Goal: Navigation & Orientation: Find specific page/section

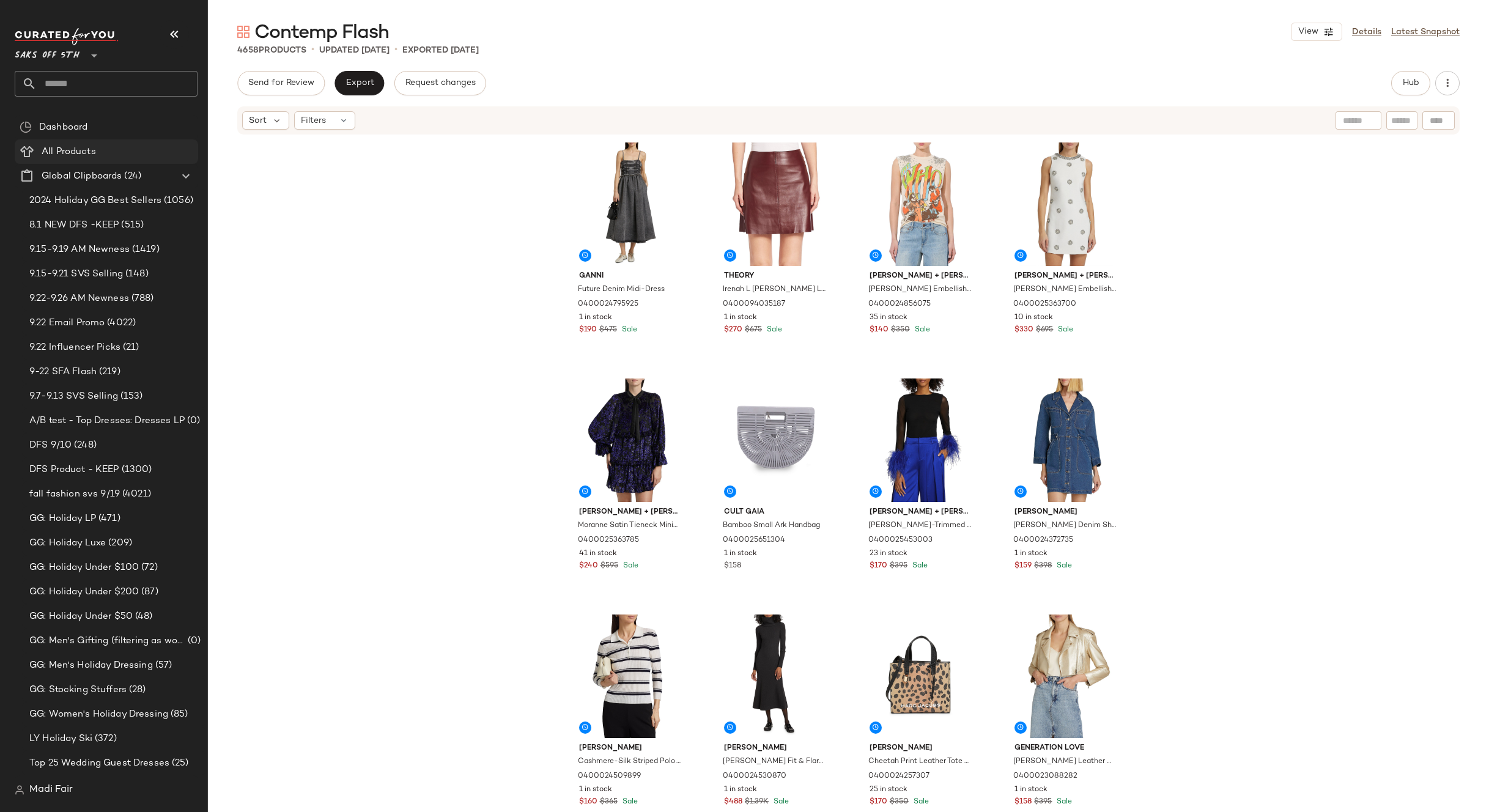
click at [91, 146] on span "All Products" at bounding box center [68, 152] width 54 height 14
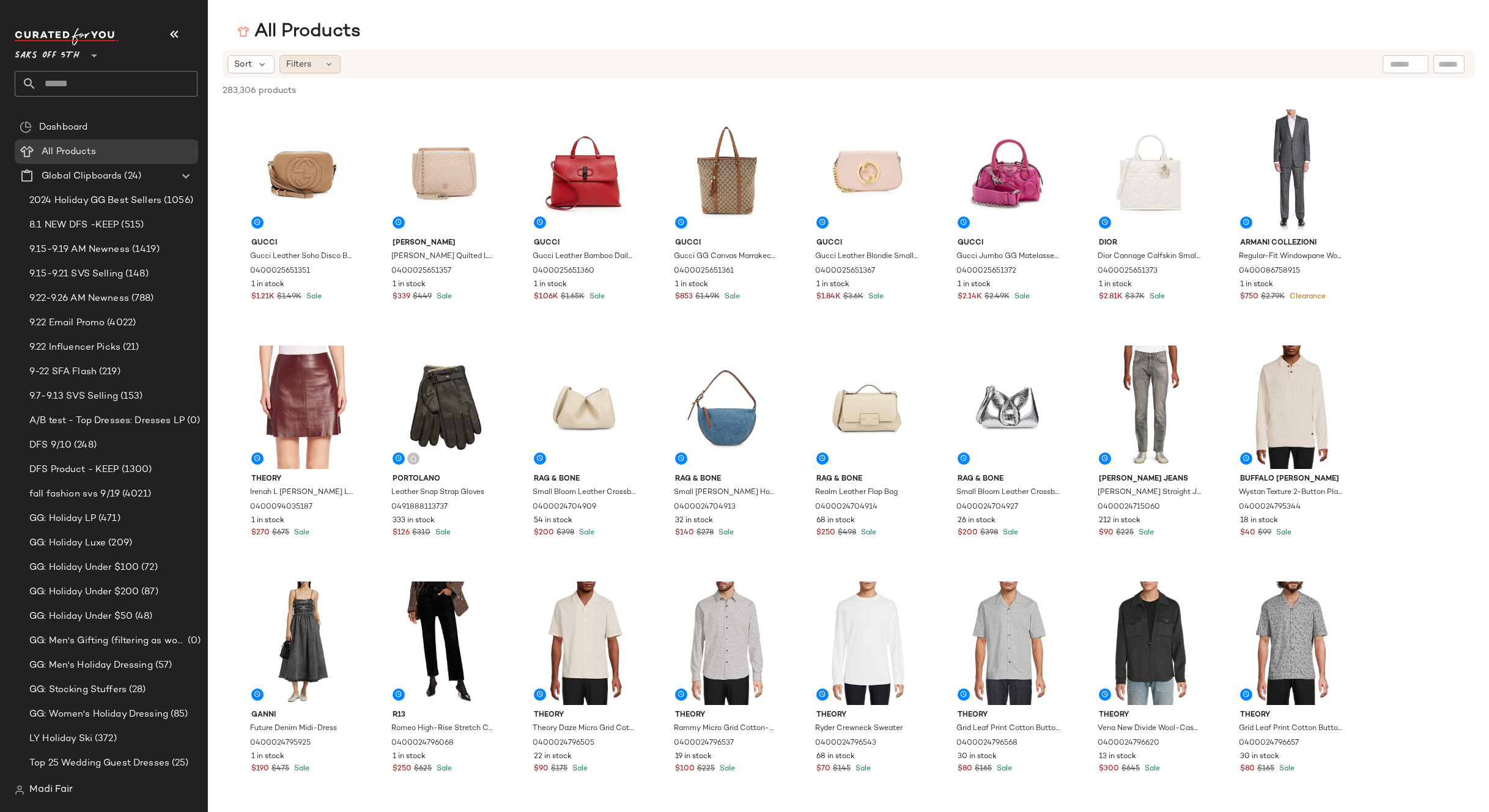
click at [318, 72] on div "Filters" at bounding box center [310, 64] width 61 height 18
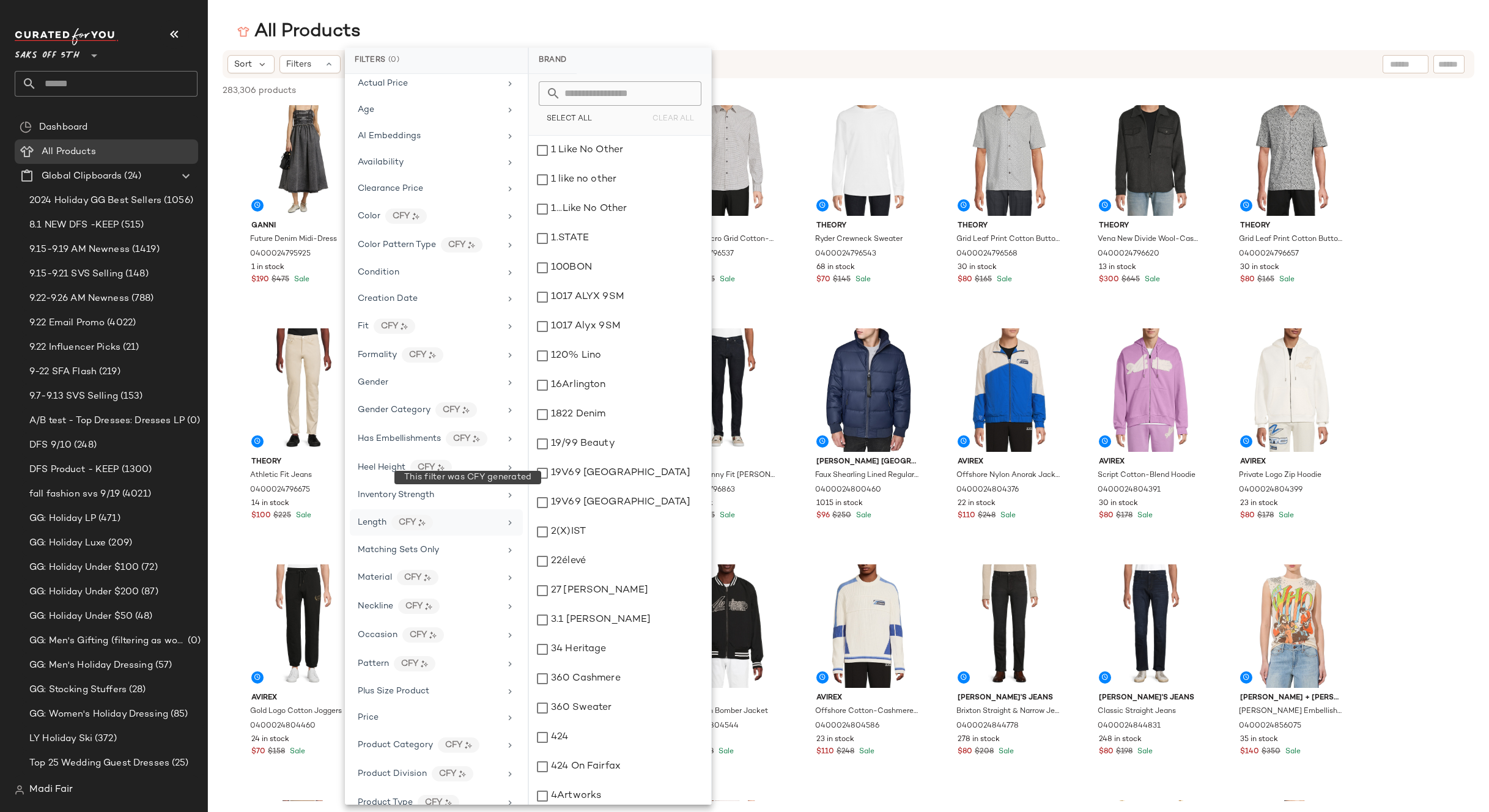
scroll to position [61, 0]
click at [448, 512] on div "Length CFY" at bounding box center [436, 521] width 173 height 26
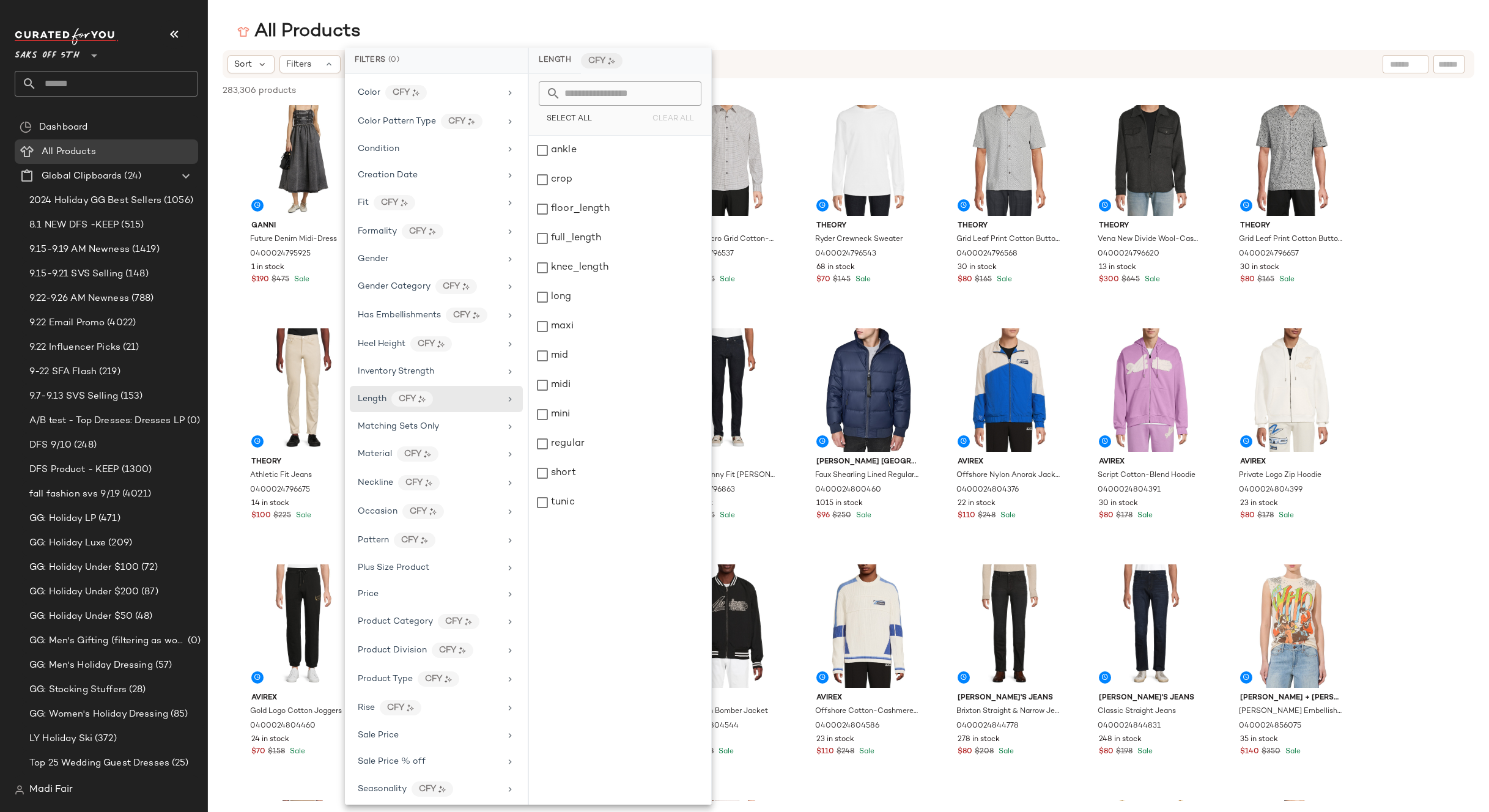
scroll to position [272, 0]
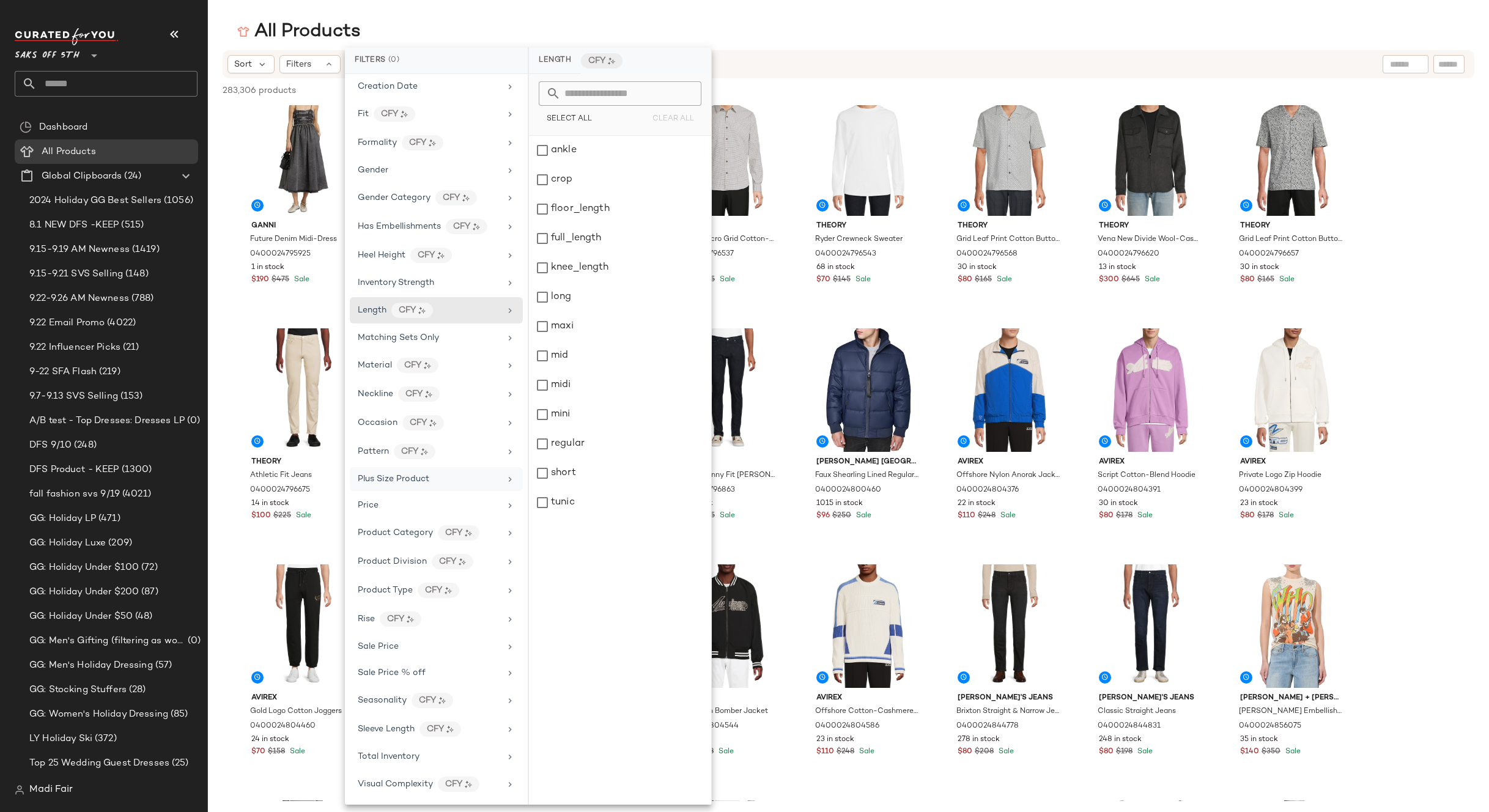
click at [434, 478] on div "Plus Size Product" at bounding box center [429, 479] width 142 height 13
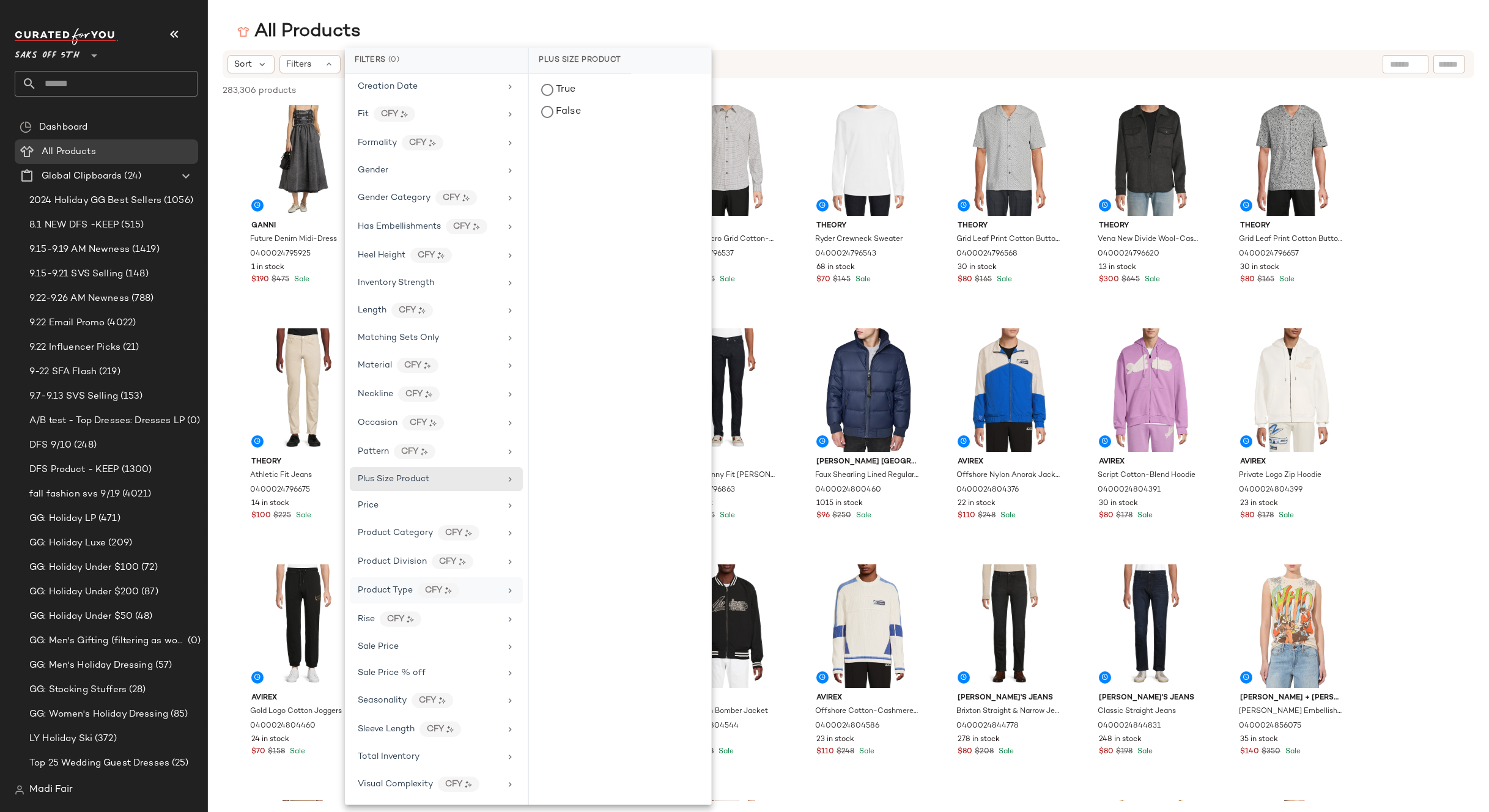
click at [401, 595] on span "Product Type" at bounding box center [385, 591] width 55 height 9
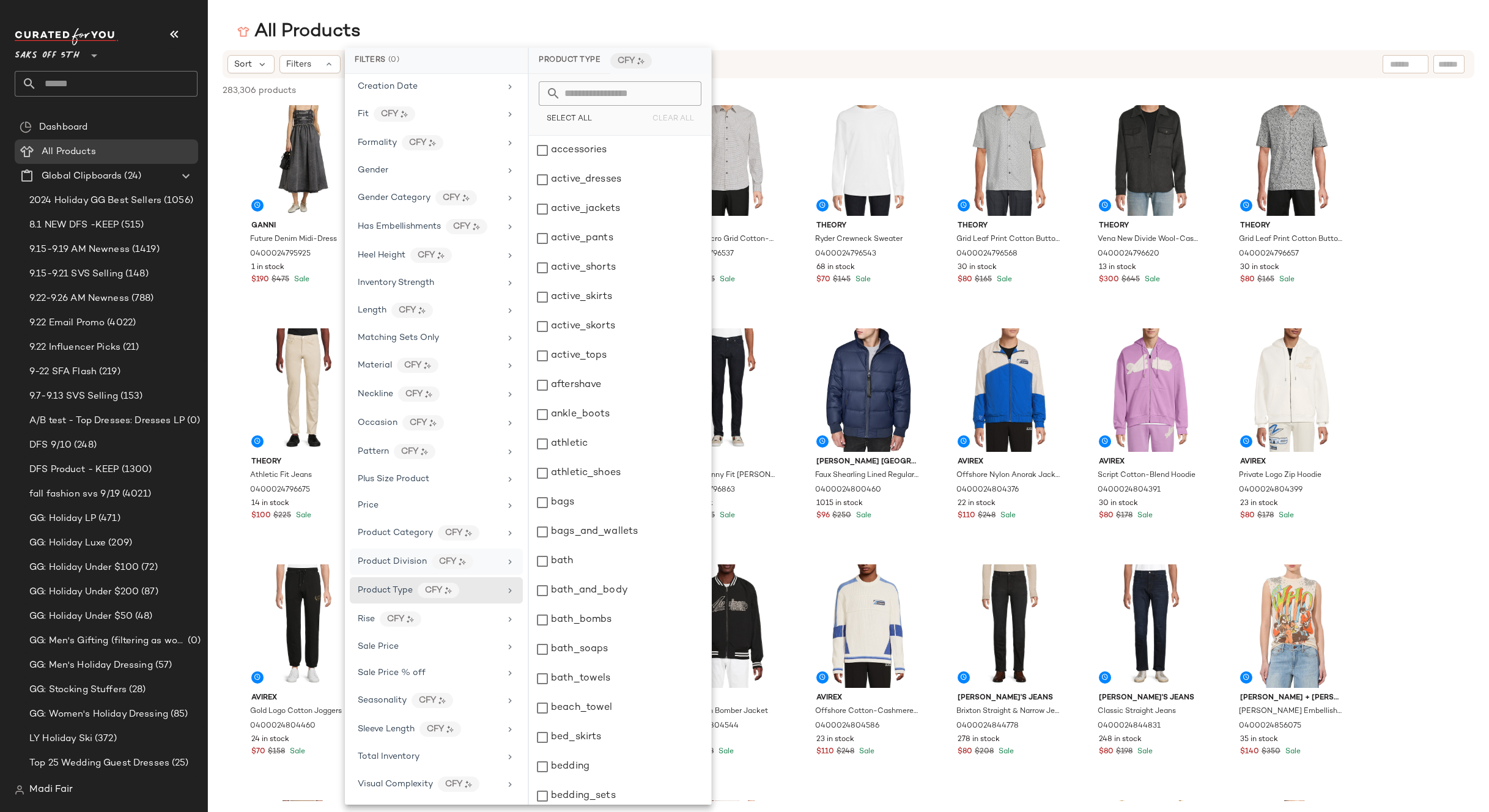
click at [400, 561] on span "Product Division" at bounding box center [392, 561] width 69 height 9
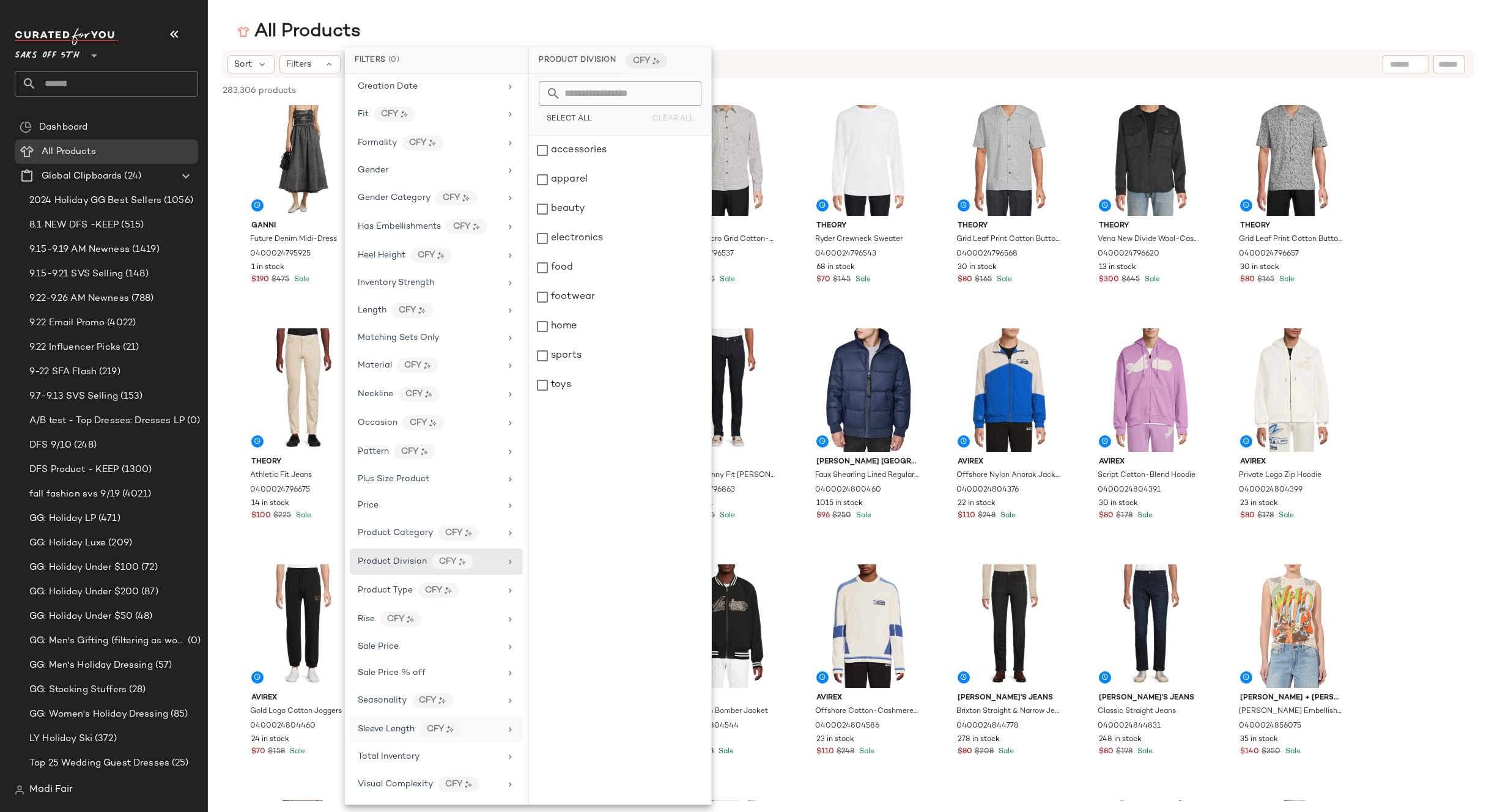
click at [390, 728] on span "Sleeve Length" at bounding box center [386, 729] width 57 height 9
click at [459, 311] on div "Length CFY" at bounding box center [429, 310] width 142 height 16
drag, startPoint x: 483, startPoint y: 14, endPoint x: 360, endPoint y: 54, distance: 129.3
click at [482, 14] on main "All Products Sort Filters 283,306 products • 0 selected Deselect All Gucci Gucc…" at bounding box center [744, 406] width 1489 height 812
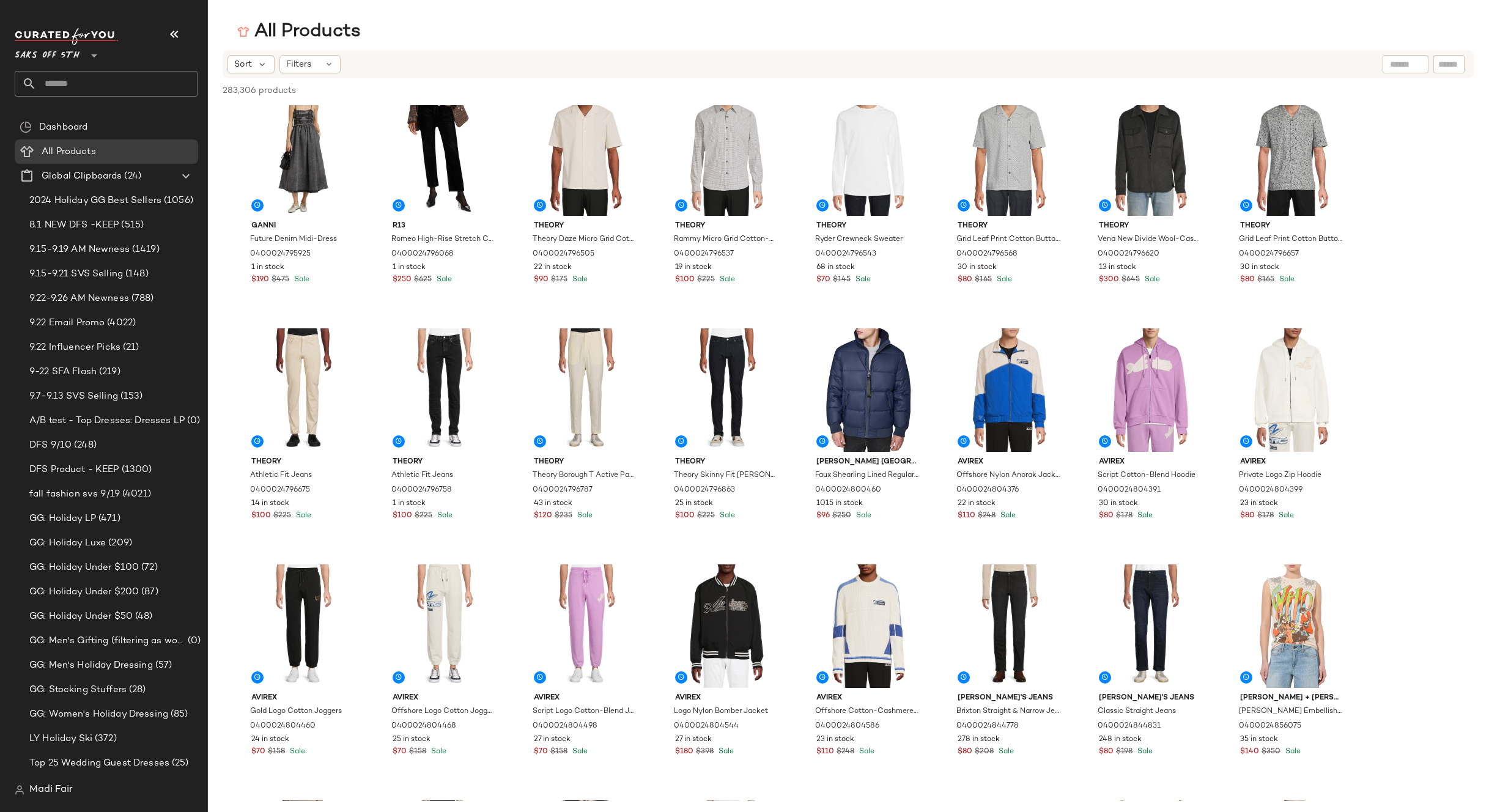
click at [89, 59] on icon at bounding box center [94, 56] width 15 height 15
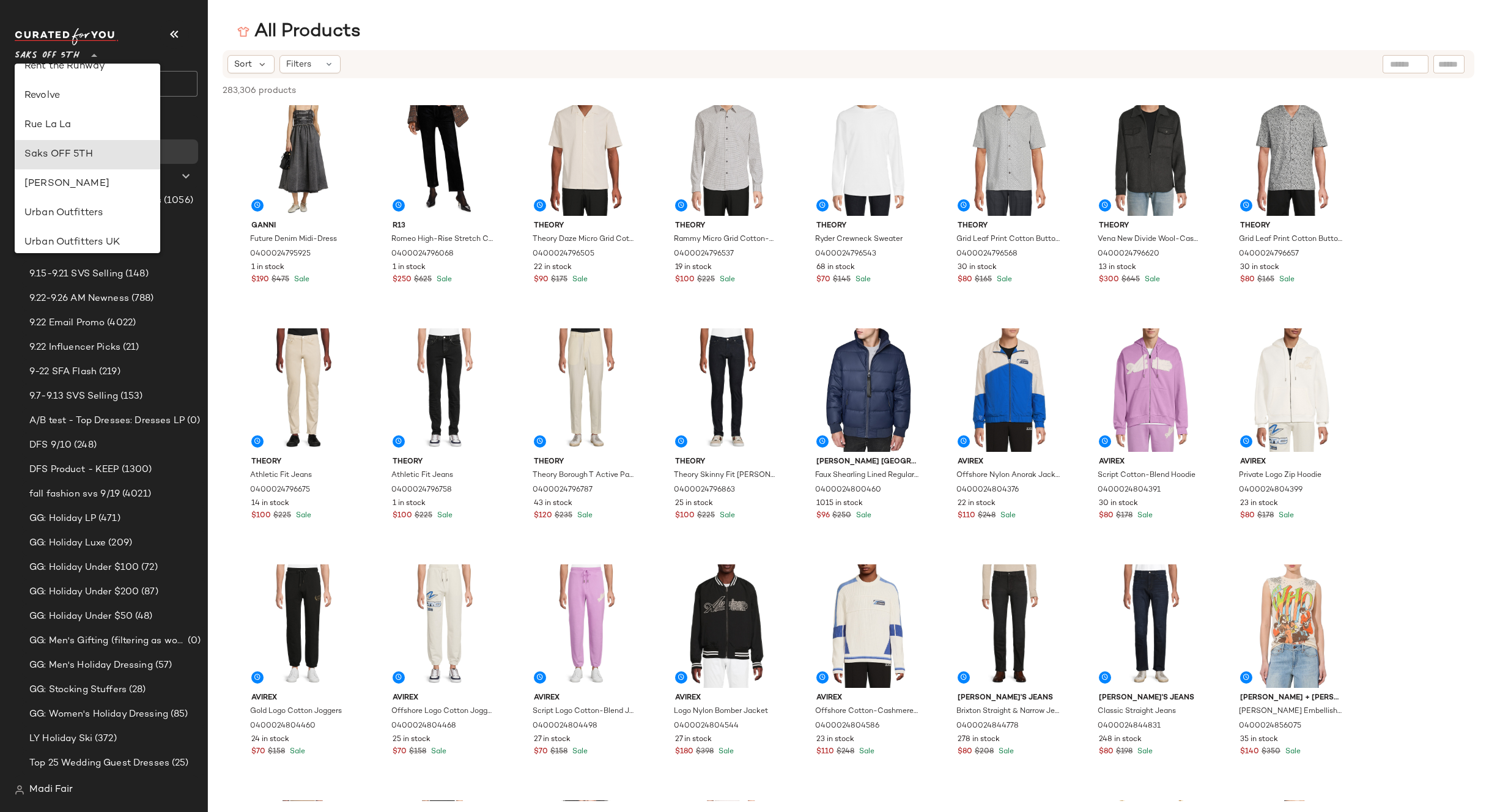
scroll to position [549, 0]
click at [83, 104] on div "Rent the Runway" at bounding box center [87, 91] width 146 height 29
type input "**"
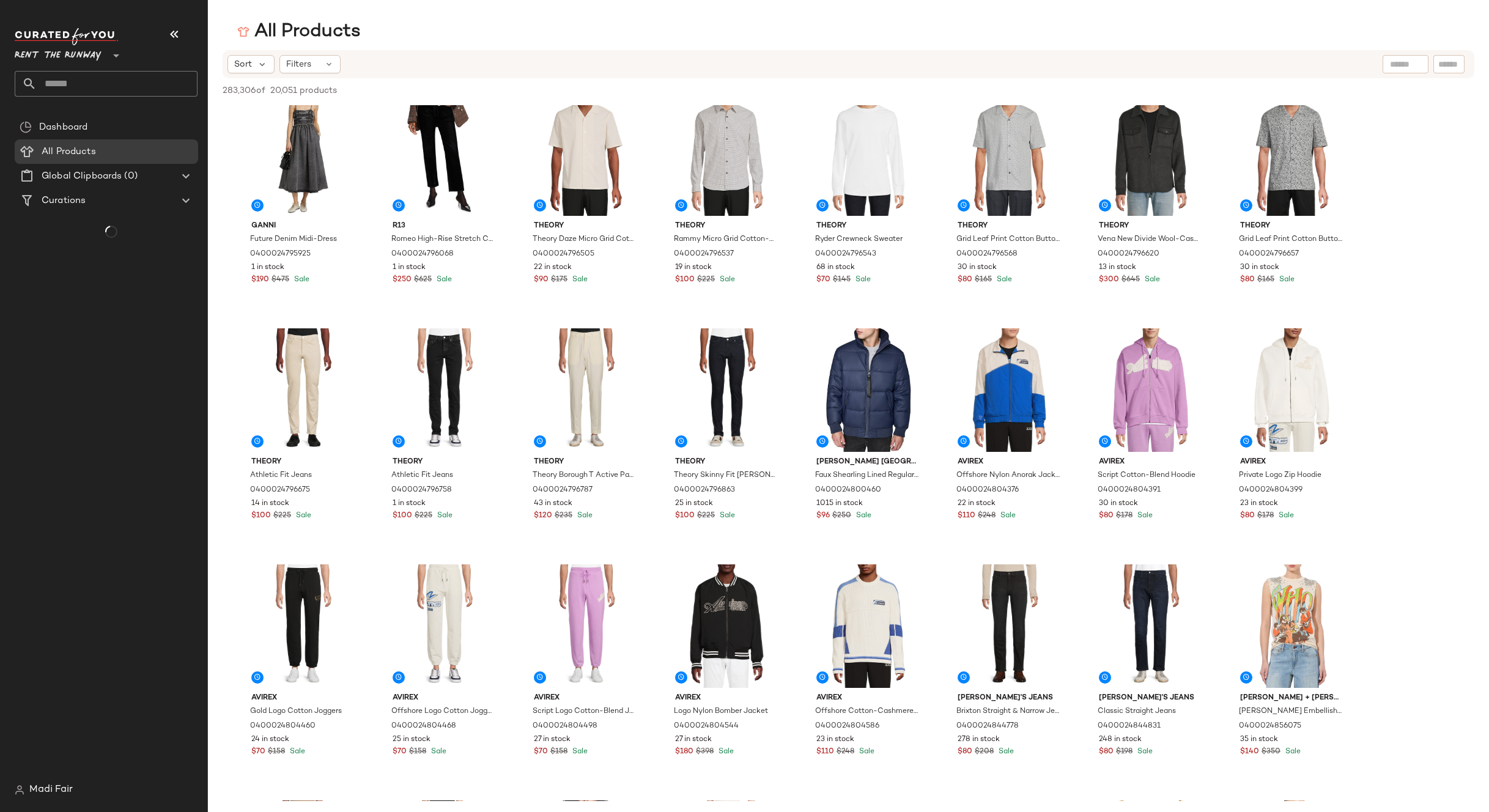
click at [79, 84] on input "text" at bounding box center [117, 84] width 161 height 26
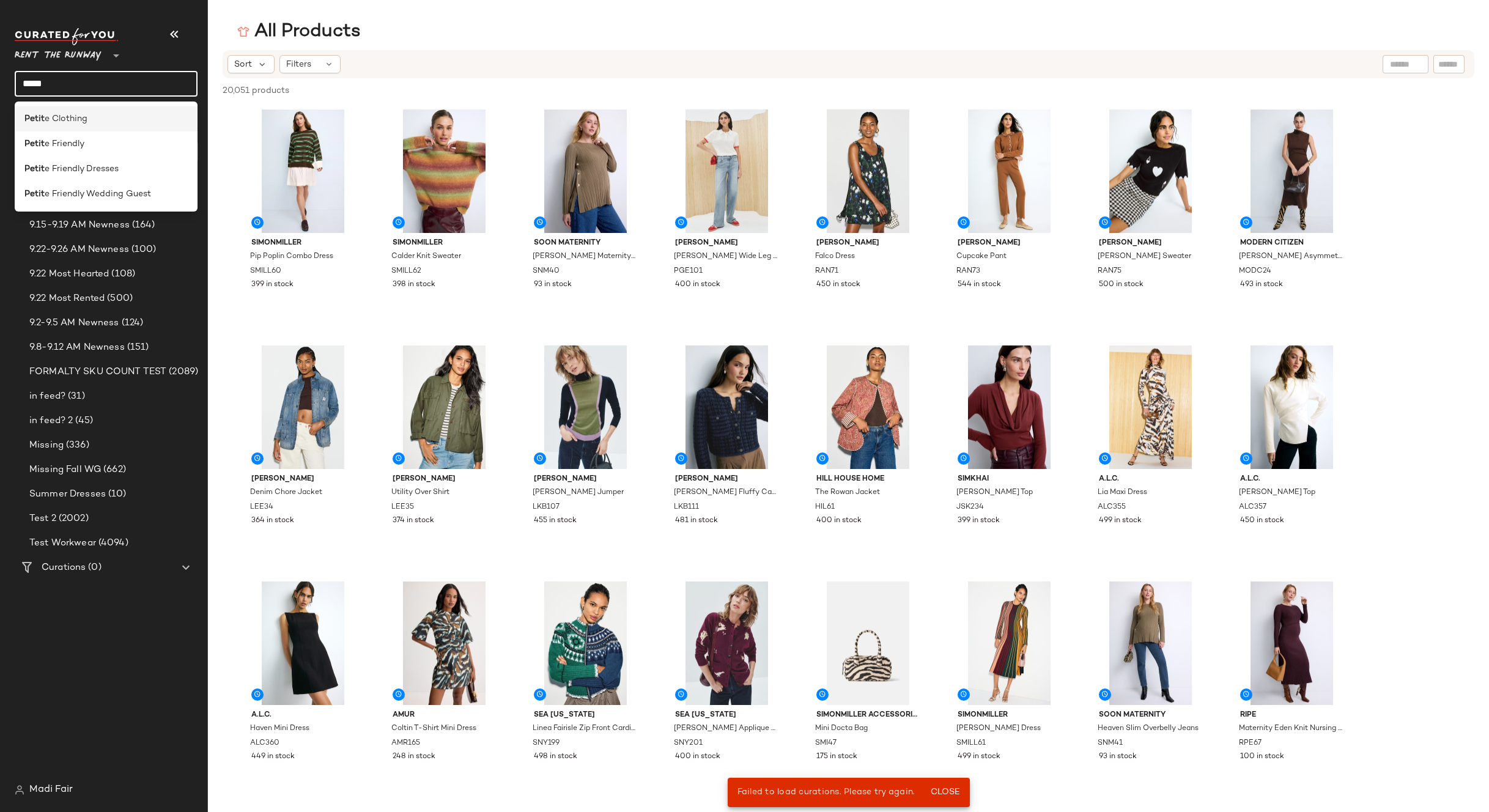
type input "*****"
click at [82, 123] on span "e Clothing" at bounding box center [66, 119] width 43 height 13
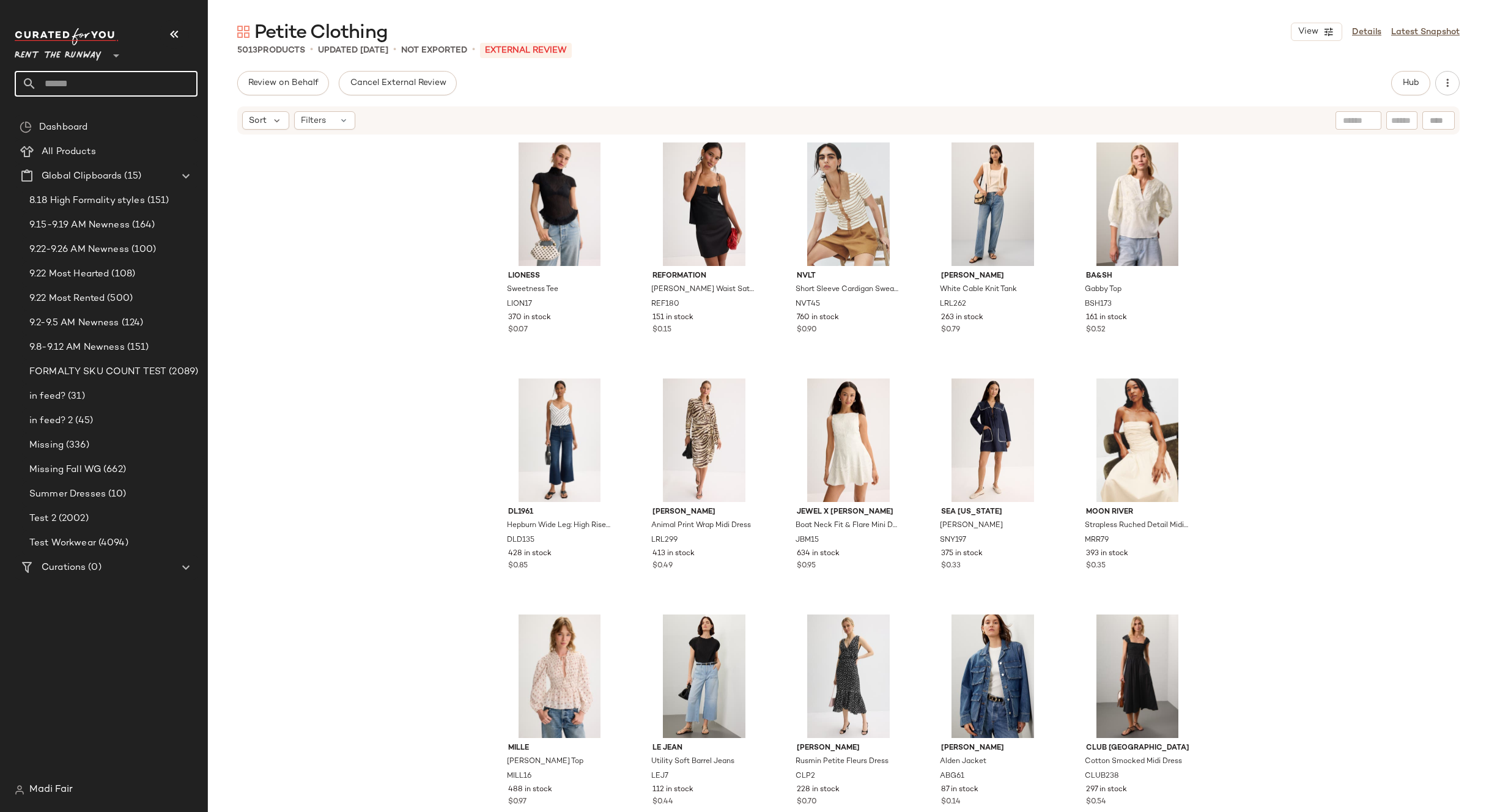
click at [121, 85] on input "text" at bounding box center [117, 84] width 161 height 26
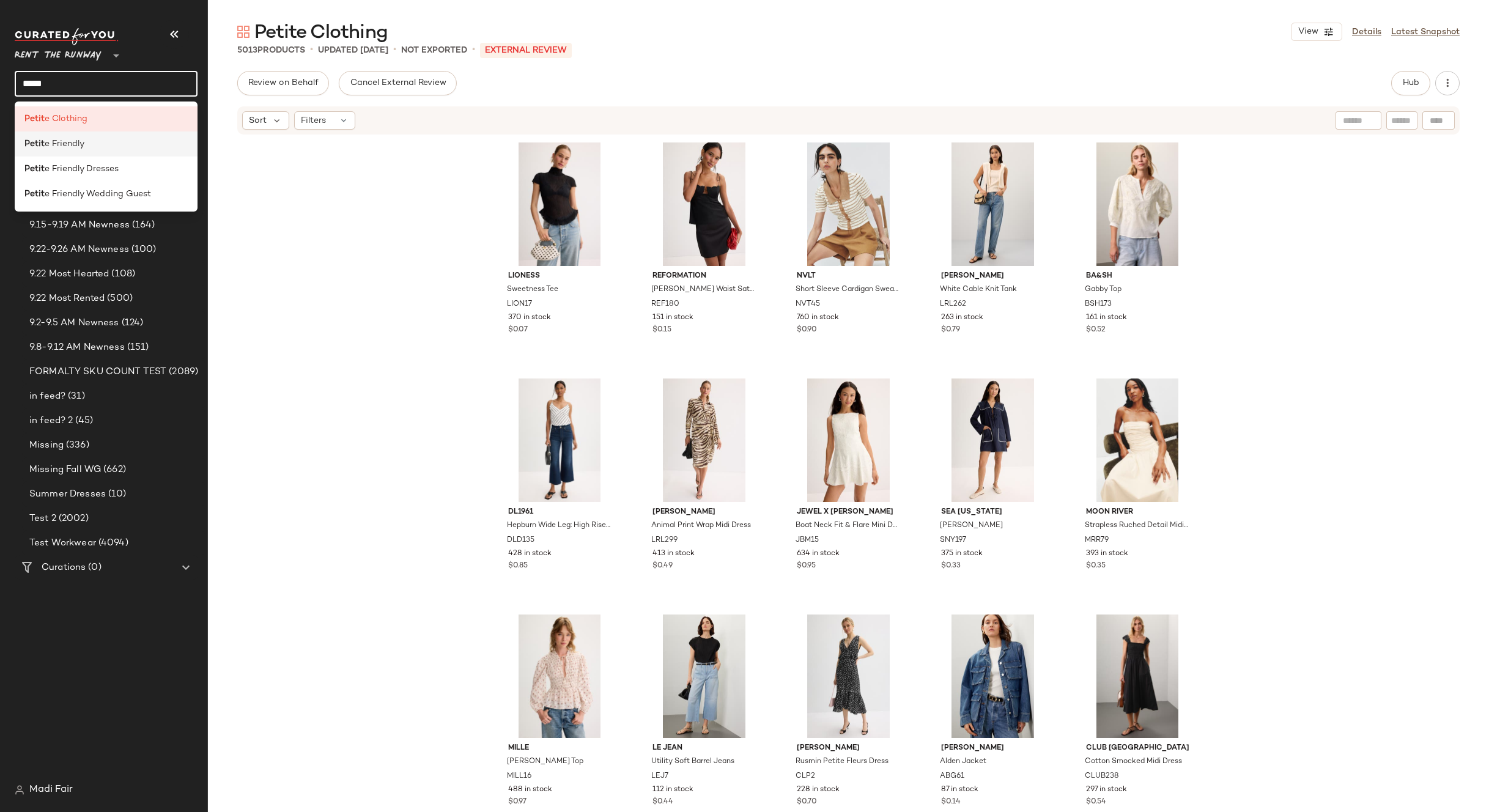
type input "*****"
click at [77, 142] on span "e Friendly" at bounding box center [64, 144] width 40 height 13
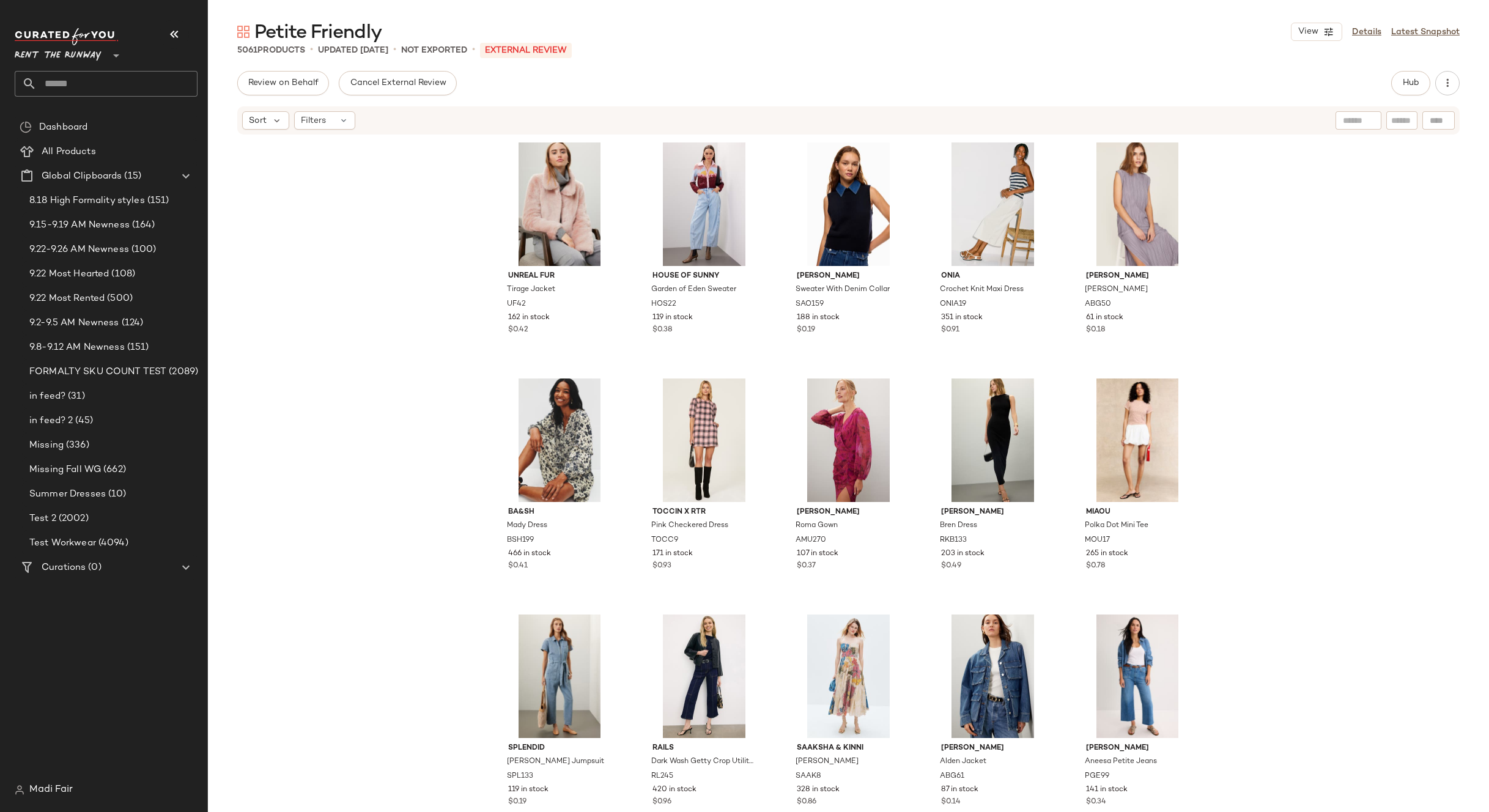
click at [312, 221] on div "Unreal Fur Tirage Jacket UF42 162 in stock $0.42 House of Sunny Garden of Eden …" at bounding box center [848, 471] width 1281 height 672
click at [132, 83] on input "text" at bounding box center [117, 84] width 161 height 26
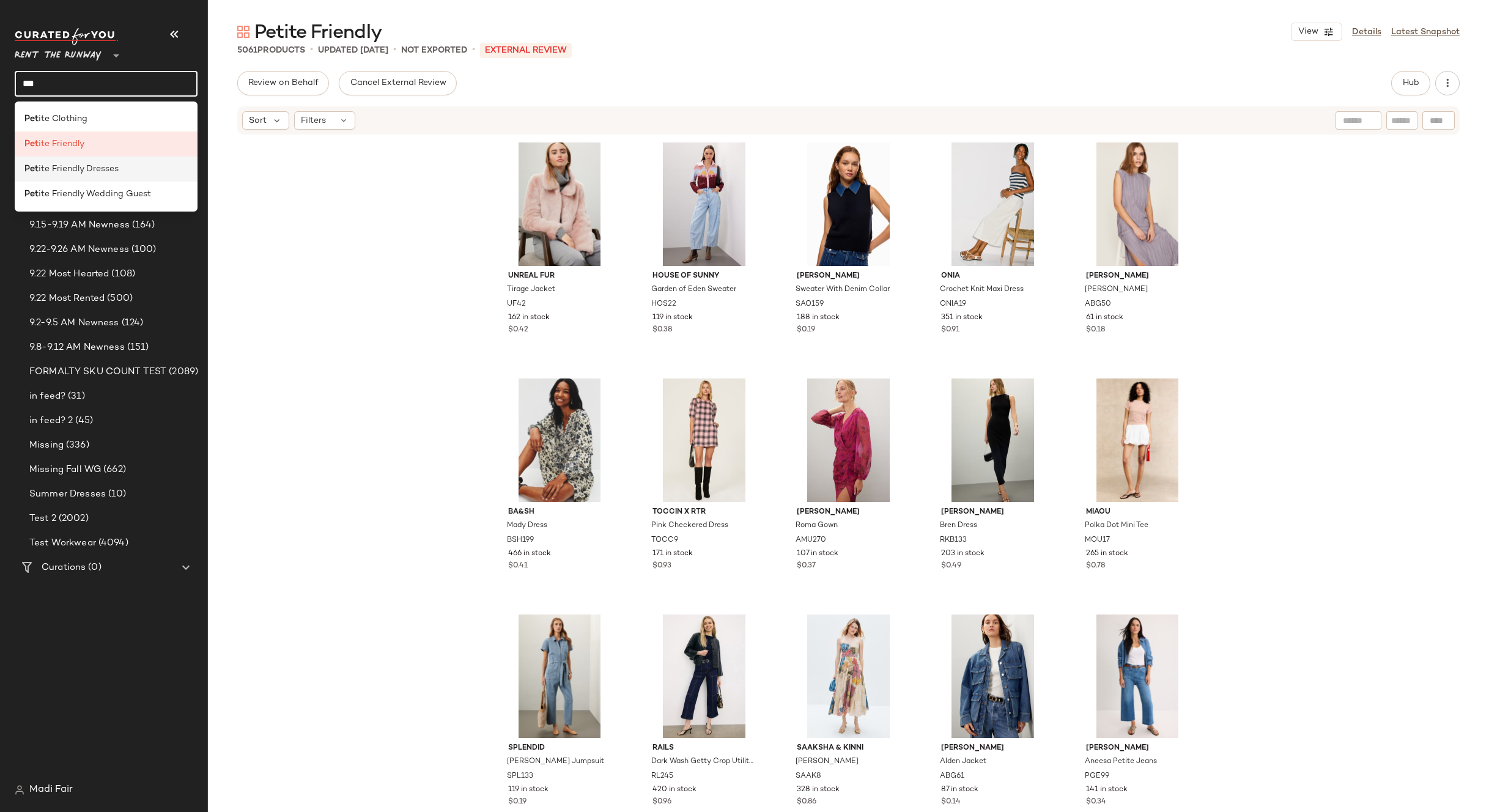
type input "***"
click at [129, 169] on div "Pet ite Friendly Dresses" at bounding box center [106, 169] width 163 height 13
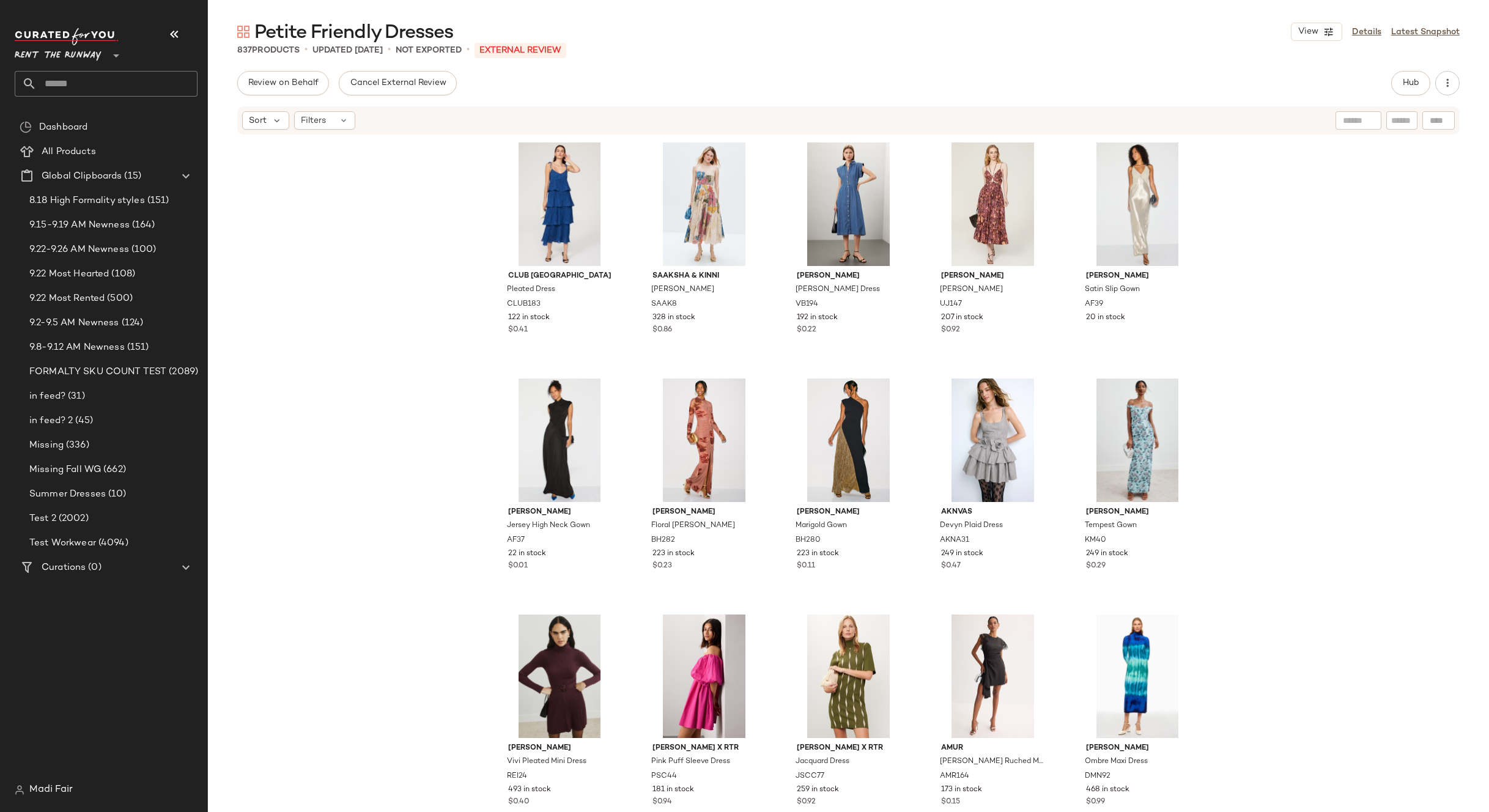
click at [75, 85] on input "text" at bounding box center [117, 84] width 161 height 26
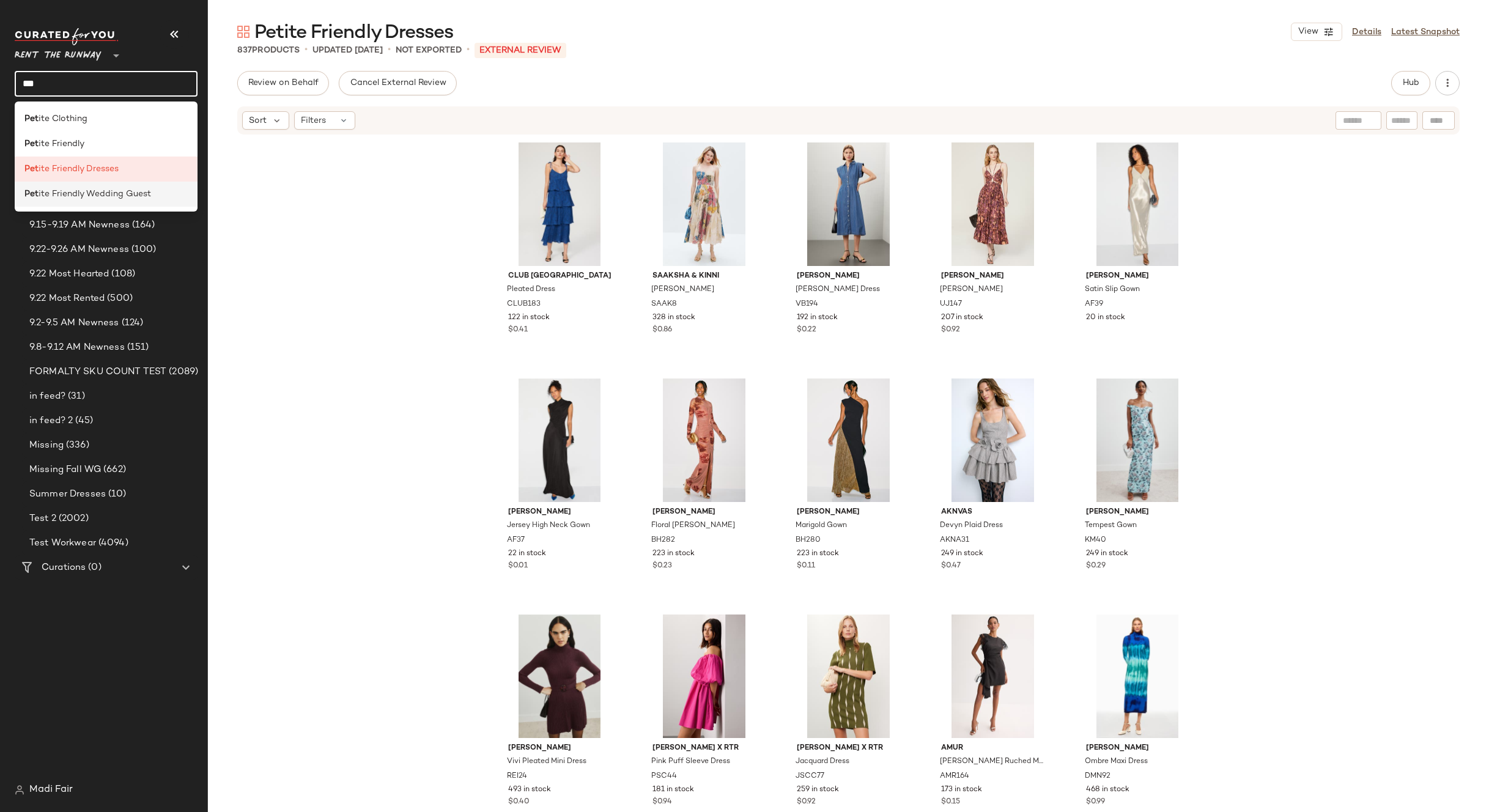
type input "***"
click at [104, 198] on span "ite Friendly Wedding Guest" at bounding box center [95, 194] width 112 height 13
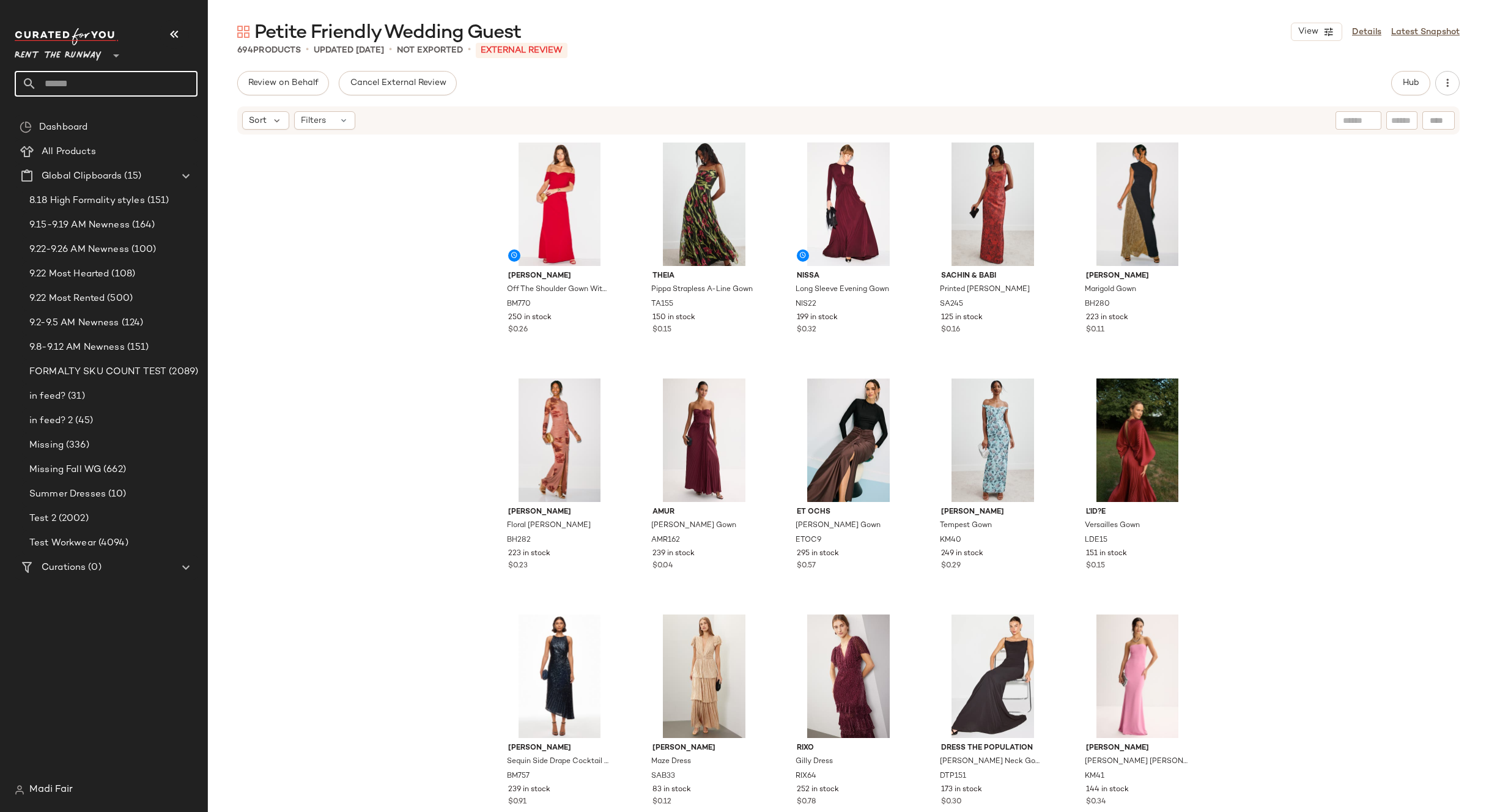
click at [91, 88] on input "text" at bounding box center [117, 84] width 161 height 26
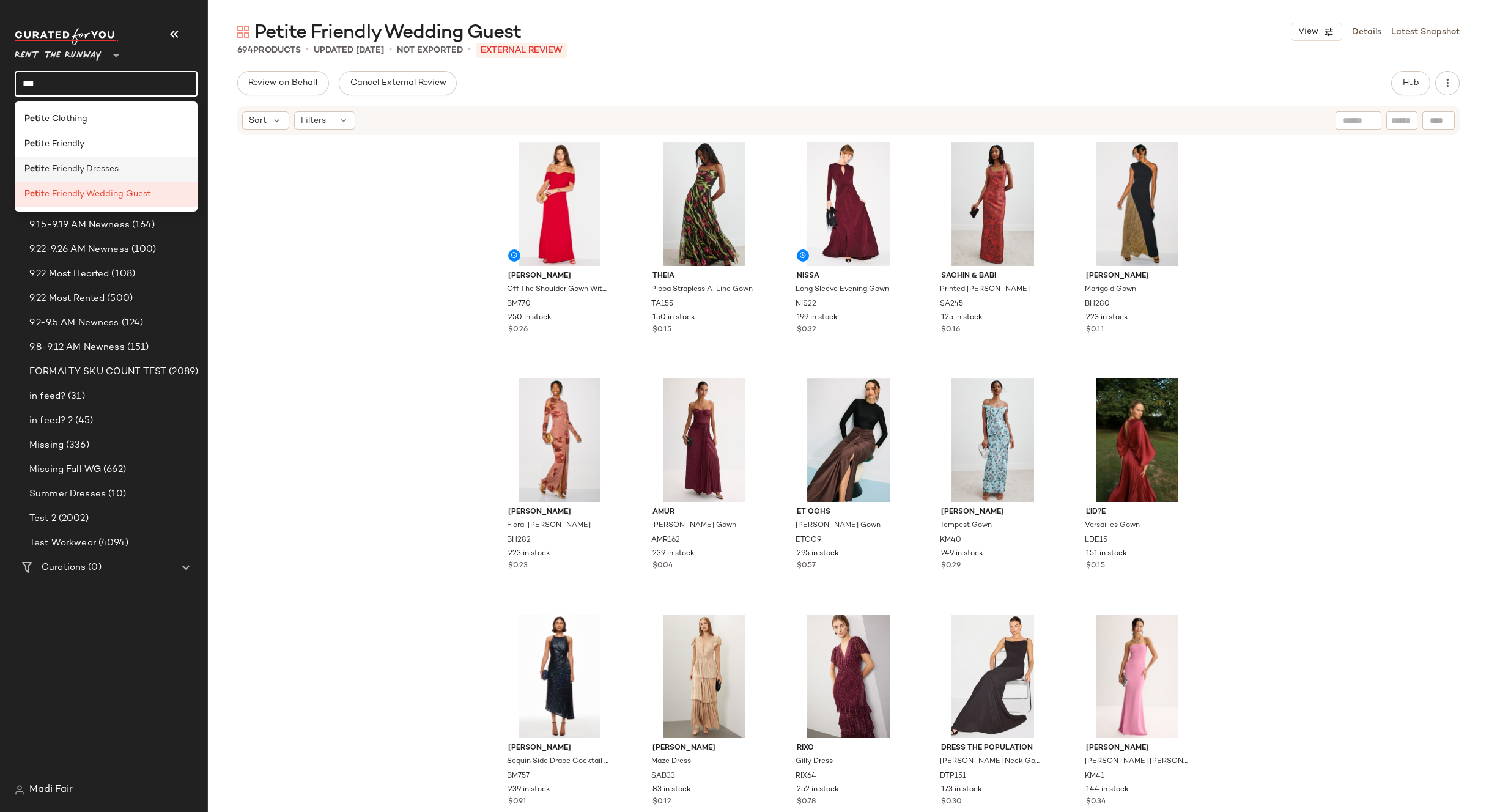
type input "***"
click at [125, 171] on div "Pet ite Friendly Dresses" at bounding box center [106, 169] width 163 height 13
